Goal: Task Accomplishment & Management: Use online tool/utility

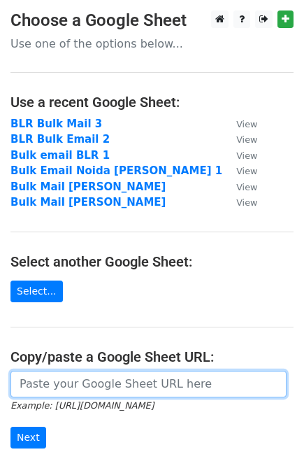
click at [50, 379] on input "url" at bounding box center [148, 384] width 276 height 27
paste input "[URL][DOMAIN_NAME]"
click at [50, 379] on input "[URL][DOMAIN_NAME]" at bounding box center [148, 384] width 276 height 27
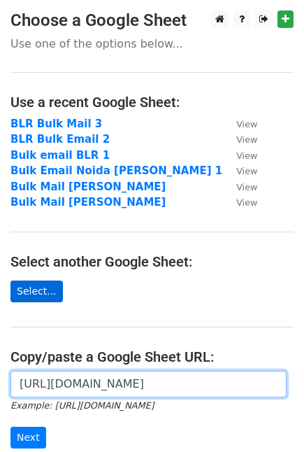
type input "[URL][DOMAIN_NAME]"
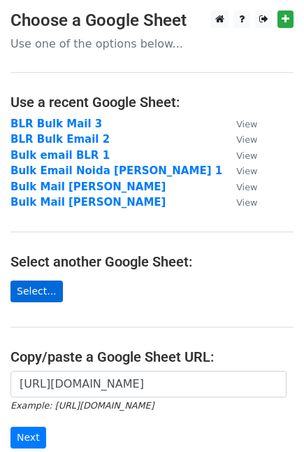
scroll to position [0, 0]
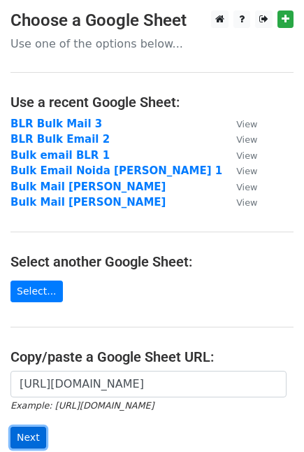
click at [34, 432] on input "Next" at bounding box center [28, 437] width 36 height 22
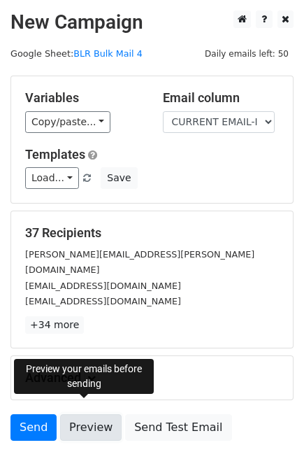
click at [86, 414] on link "Preview" at bounding box center [91, 427] width 62 height 27
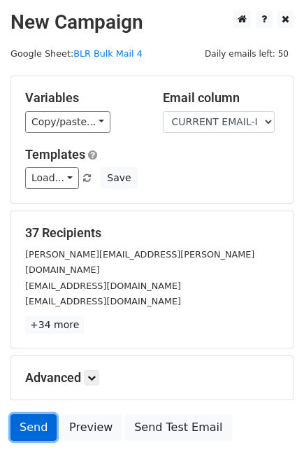
click at [41, 414] on link "Send" at bounding box center [33, 427] width 46 height 27
